Goal: Task Accomplishment & Management: Use online tool/utility

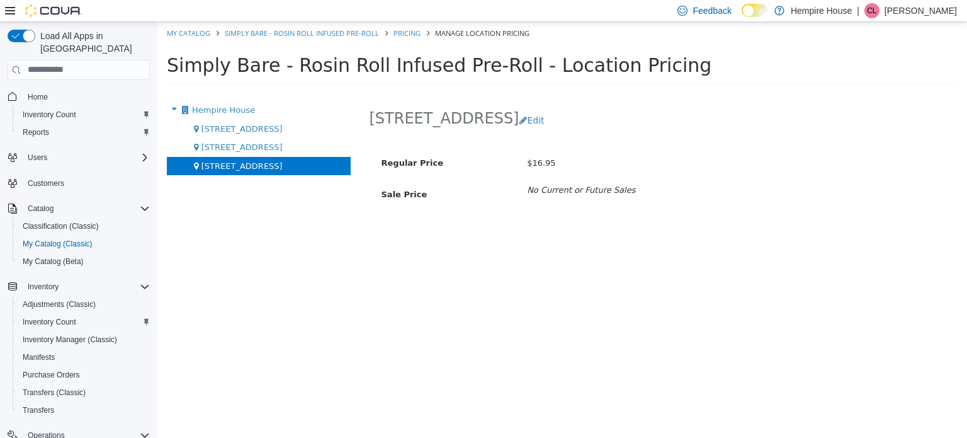
click at [276, 169] on div "[STREET_ADDRESS]" at bounding box center [259, 165] width 184 height 19
click at [519, 113] on button "Edit" at bounding box center [535, 119] width 32 height 23
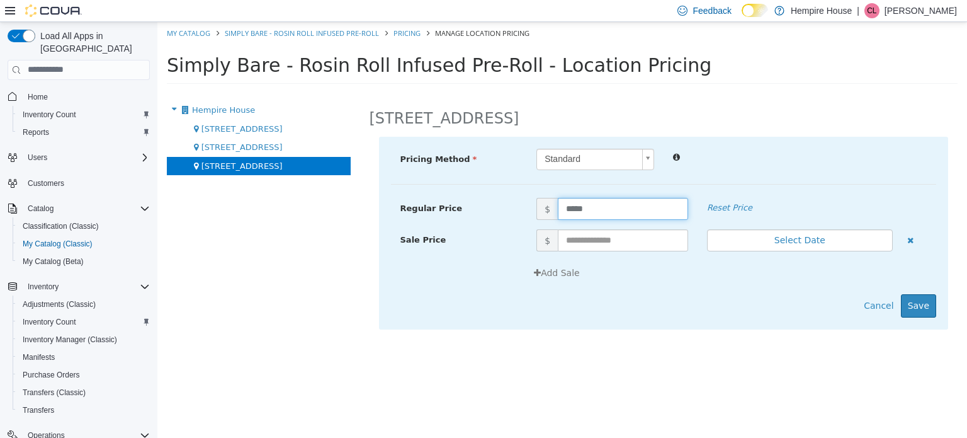
drag, startPoint x: 585, startPoint y: 211, endPoint x: 536, endPoint y: 206, distance: 48.8
click at [536, 206] on span "$ *****" at bounding box center [612, 208] width 171 height 22
type input "*****"
click at [927, 307] on button "Save" at bounding box center [918, 305] width 35 height 23
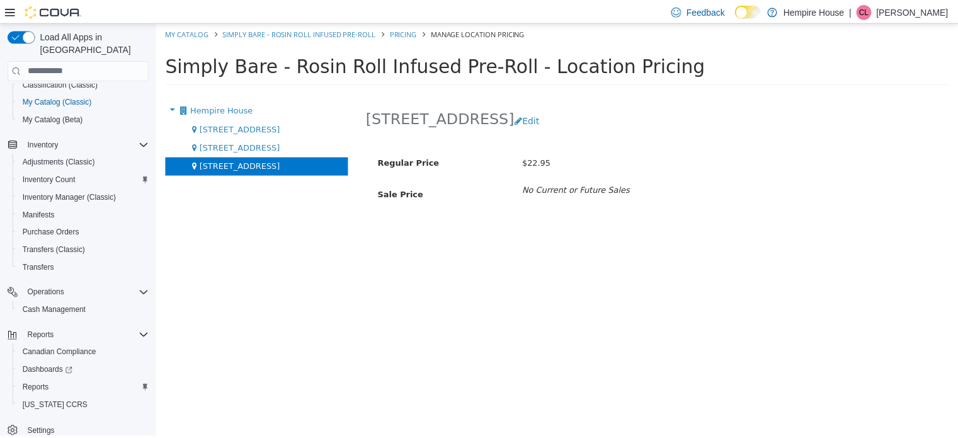
scroll to position [144, 0]
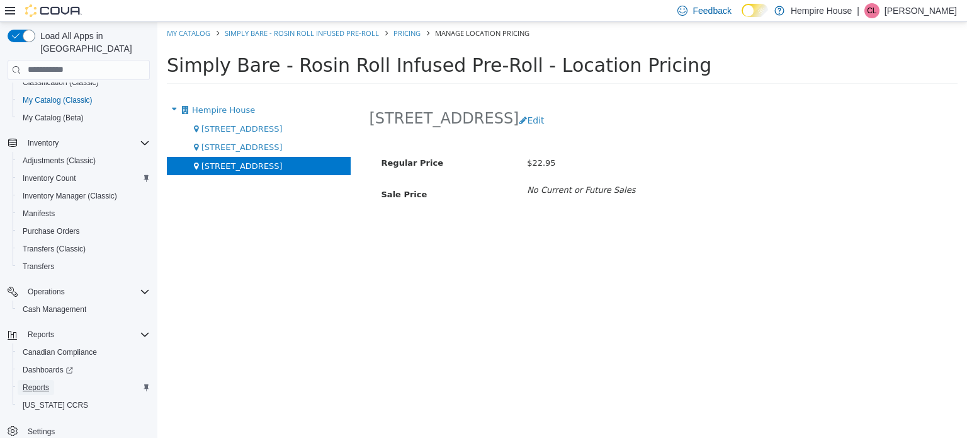
click at [32, 382] on span "Reports" at bounding box center [36, 387] width 26 height 10
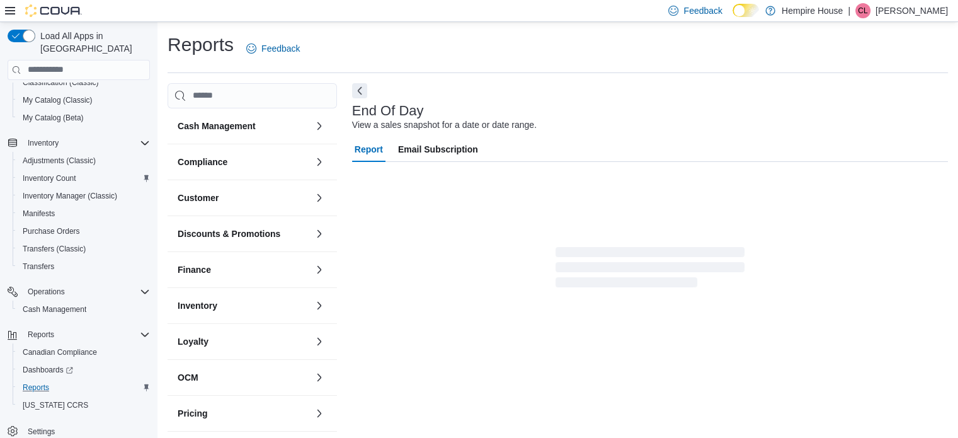
scroll to position [8, 0]
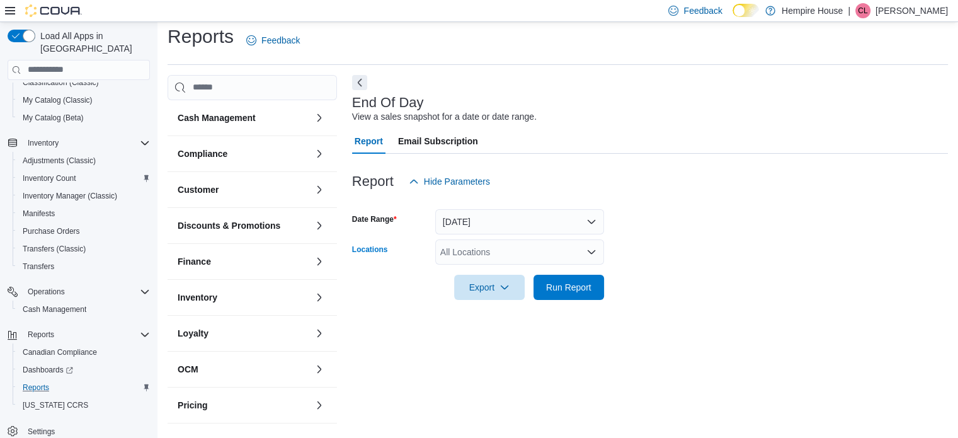
click at [516, 247] on div "All Locations" at bounding box center [519, 251] width 169 height 25
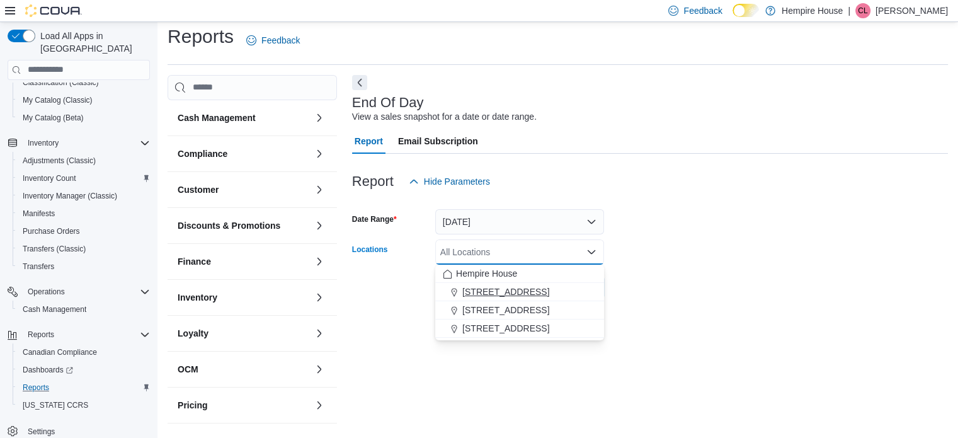
click at [515, 293] on span "[STREET_ADDRESS]" at bounding box center [505, 291] width 87 height 13
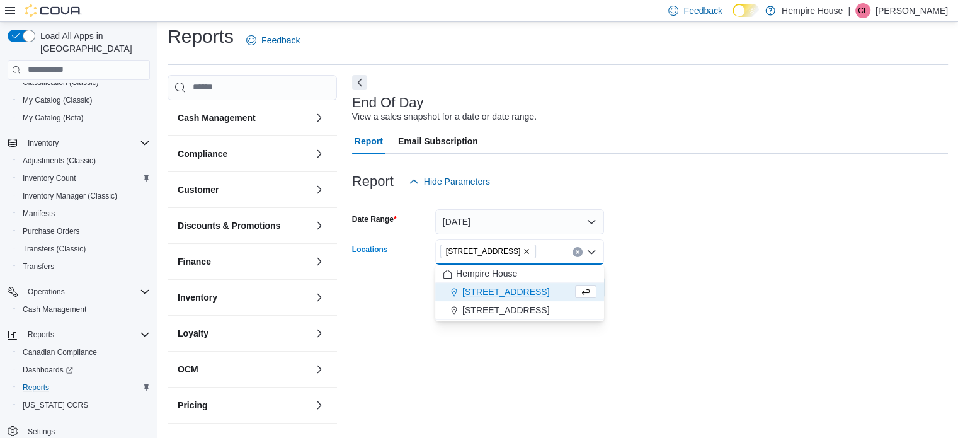
click at [796, 265] on div at bounding box center [650, 270] width 596 height 10
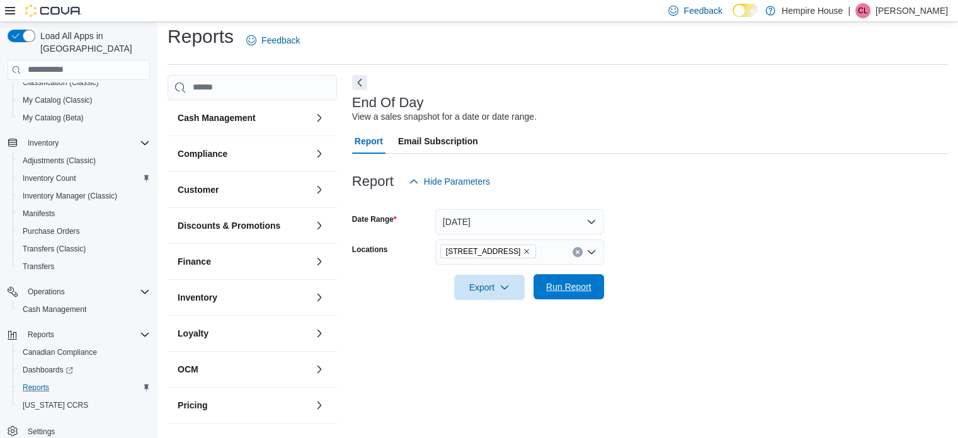
click at [585, 288] on span "Run Report" at bounding box center [568, 286] width 45 height 13
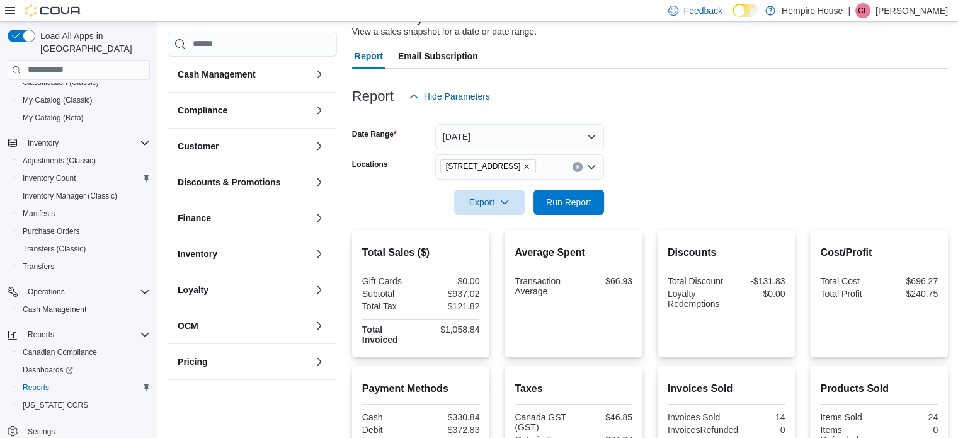
scroll to position [71, 0]
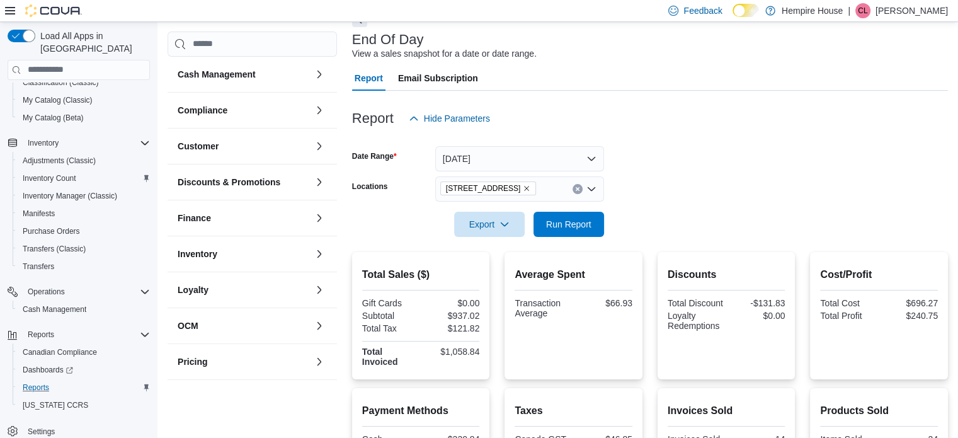
click at [574, 186] on button "Clear input" at bounding box center [578, 189] width 10 height 10
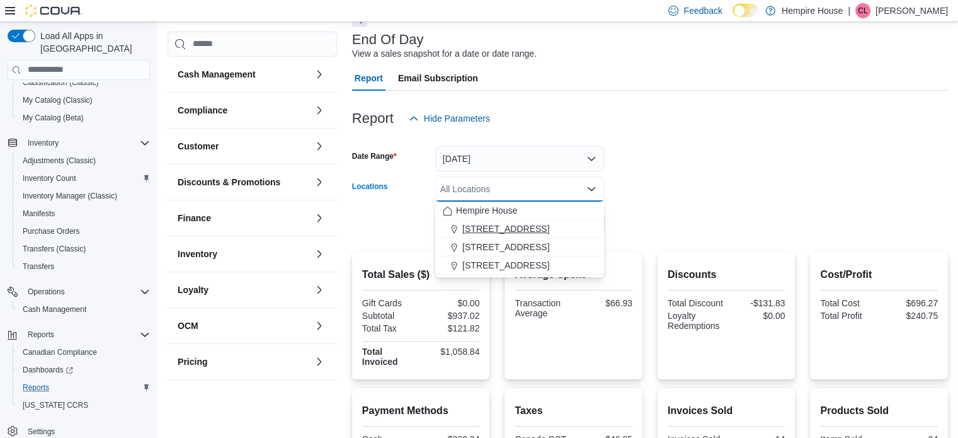
click at [476, 225] on span "[STREET_ADDRESS]" at bounding box center [505, 228] width 87 height 13
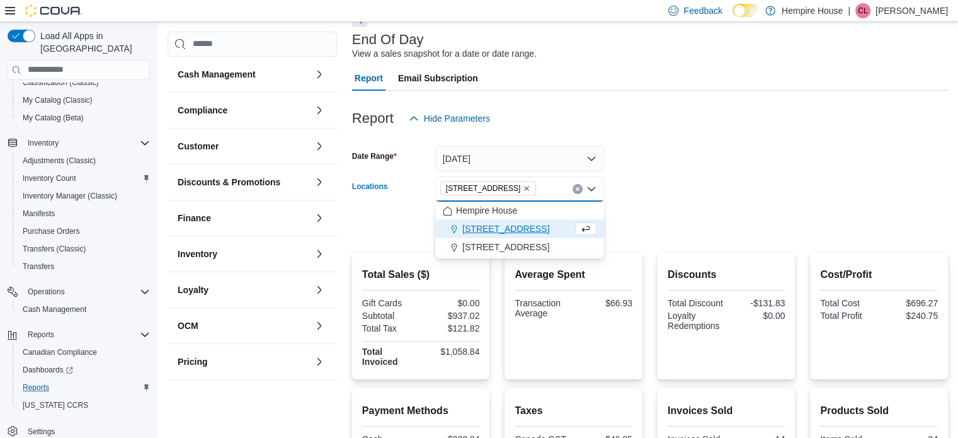
click at [644, 207] on div at bounding box center [650, 207] width 596 height 10
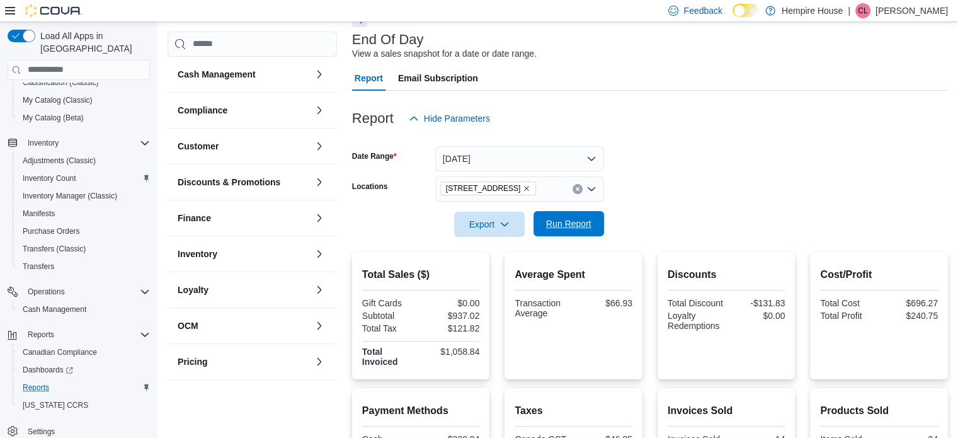
click at [572, 228] on span "Run Report" at bounding box center [568, 223] width 45 height 13
click at [578, 188] on icon "Clear input" at bounding box center [577, 188] width 3 height 3
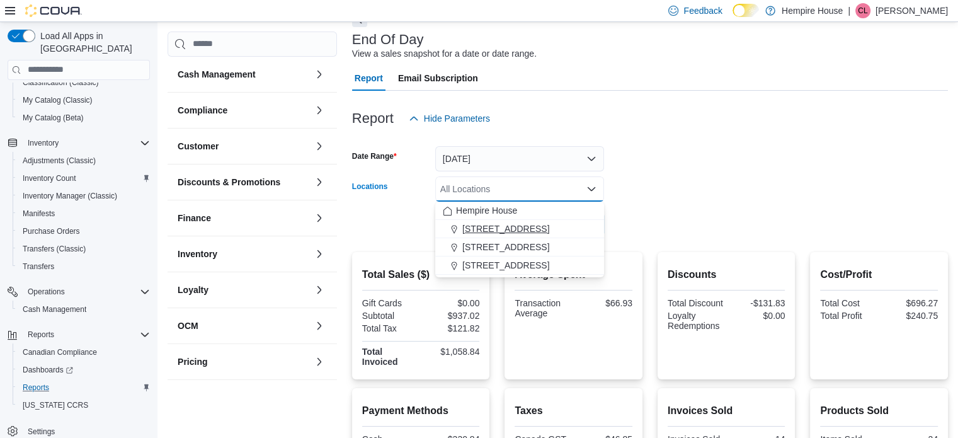
click at [489, 224] on span "[STREET_ADDRESS]" at bounding box center [505, 228] width 87 height 13
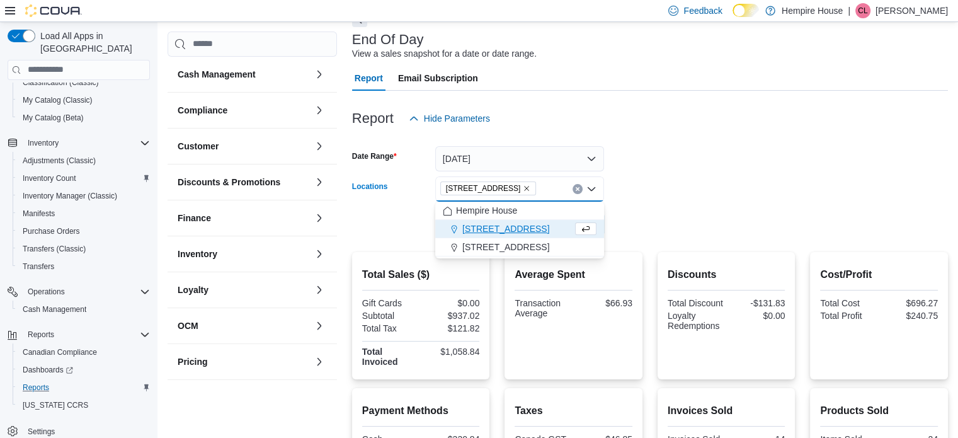
click at [579, 188] on icon "Clear input" at bounding box center [577, 188] width 5 height 5
click at [484, 264] on span "[STREET_ADDRESS]" at bounding box center [505, 265] width 87 height 13
click at [692, 195] on form "Date Range [DATE] Locations [STREET_ADDRESS] Combo box. Selected. [STREET_ADDRE…" at bounding box center [650, 184] width 596 height 106
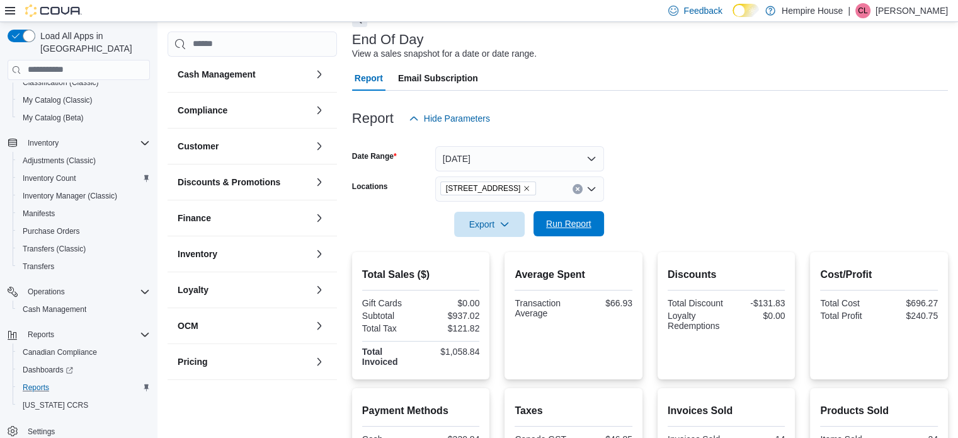
click at [591, 218] on span "Run Report" at bounding box center [568, 223] width 45 height 13
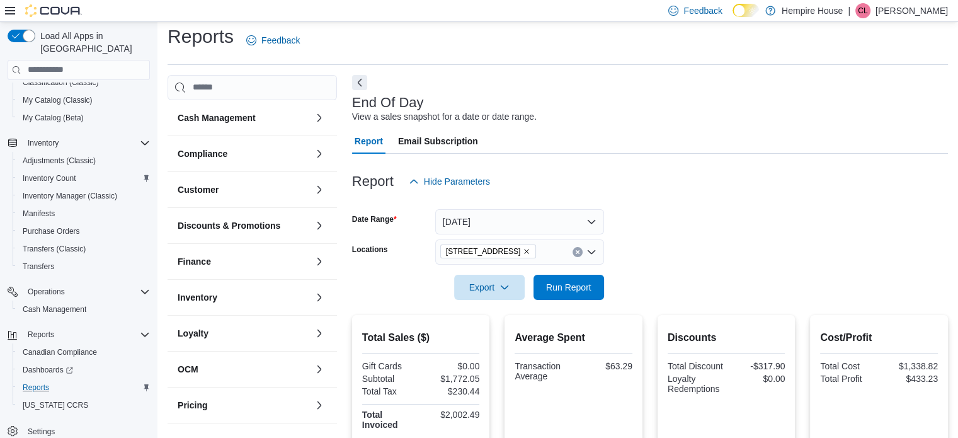
scroll to position [63, 0]
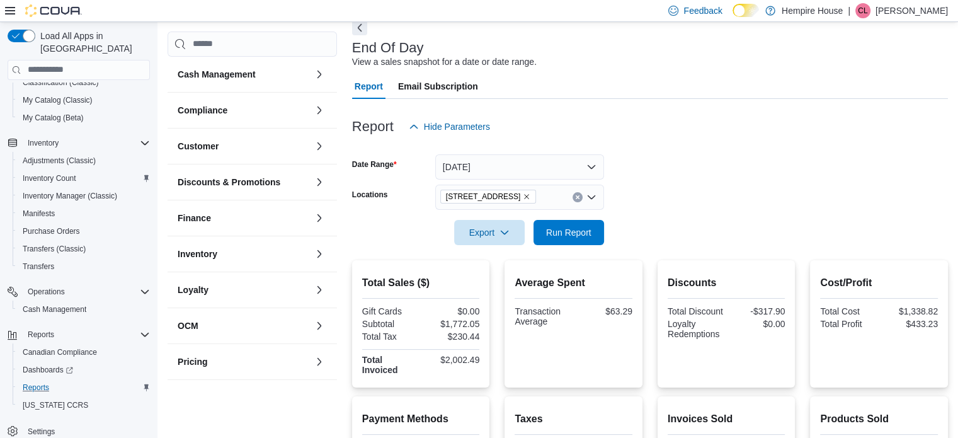
click at [577, 198] on icon "Clear input" at bounding box center [577, 196] width 3 height 3
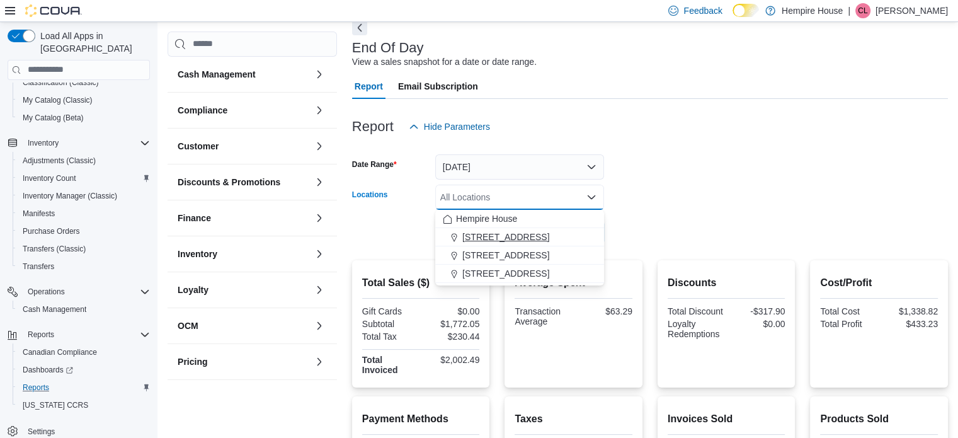
click at [502, 234] on span "[STREET_ADDRESS]" at bounding box center [505, 237] width 87 height 13
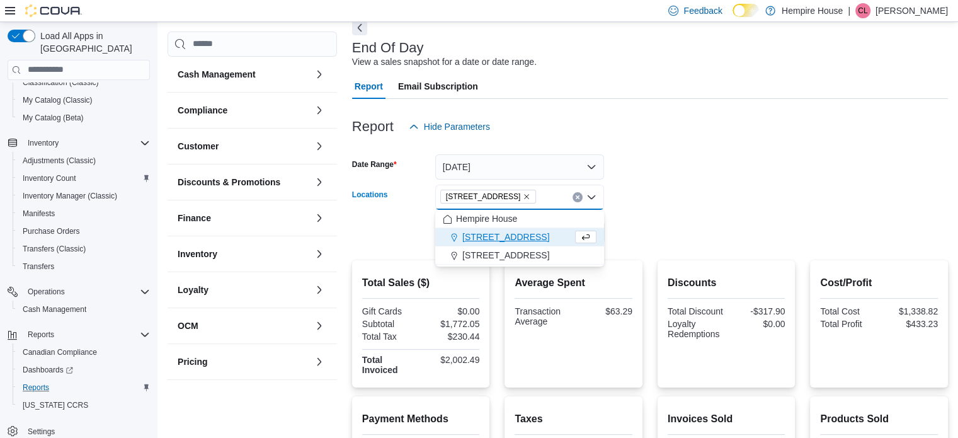
drag, startPoint x: 685, startPoint y: 206, endPoint x: 654, endPoint y: 215, distance: 32.3
click at [685, 205] on form "Date Range [DATE] Locations [STREET_ADDRESS] Combo box. Selected. [STREET_ADDRE…" at bounding box center [650, 192] width 596 height 106
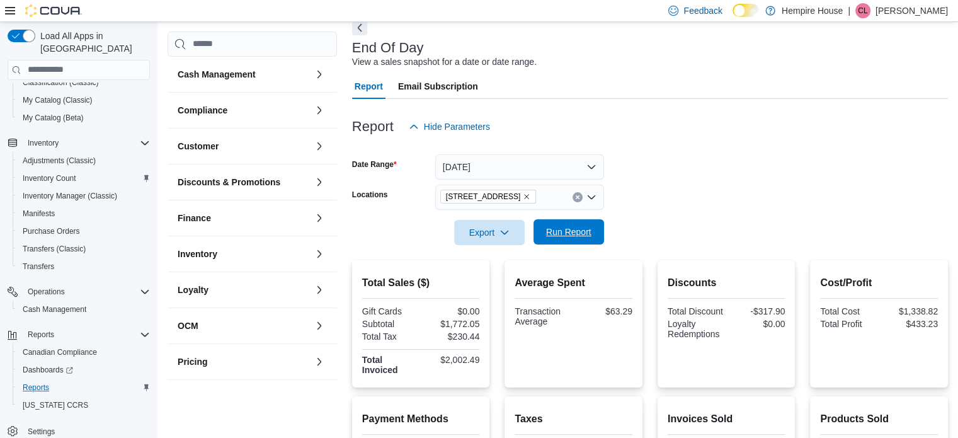
click at [585, 234] on span "Run Report" at bounding box center [568, 231] width 45 height 13
click at [577, 198] on icon "Clear input" at bounding box center [577, 197] width 5 height 5
click at [712, 199] on form "Date Range [DATE] Locations All Locations Export Run Report" at bounding box center [650, 192] width 596 height 106
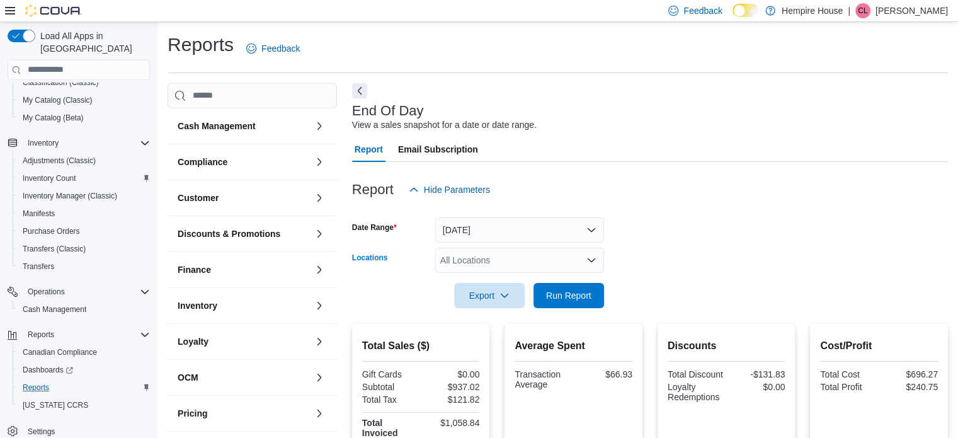
click at [589, 259] on icon "Open list of options" at bounding box center [592, 260] width 8 height 4
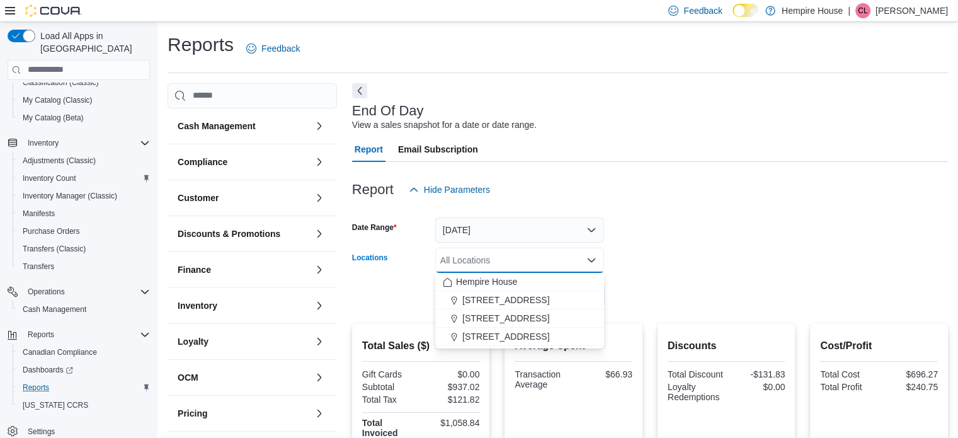
click at [524, 333] on div "[STREET_ADDRESS]" at bounding box center [520, 336] width 154 height 13
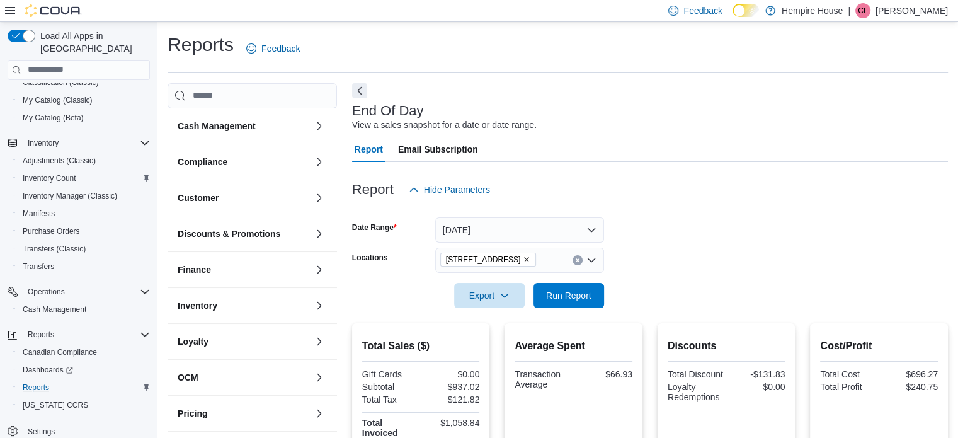
click at [730, 251] on form "Date Range [DATE] Locations [STREET_ADDRESS] Export Run Report" at bounding box center [650, 255] width 596 height 106
click at [549, 296] on span "Run Report" at bounding box center [568, 294] width 45 height 13
click at [637, 221] on form "Date Range [DATE] Locations [STREET_ADDRESS] Export Run Report" at bounding box center [650, 255] width 596 height 106
